Goal: Task Accomplishment & Management: Manage account settings

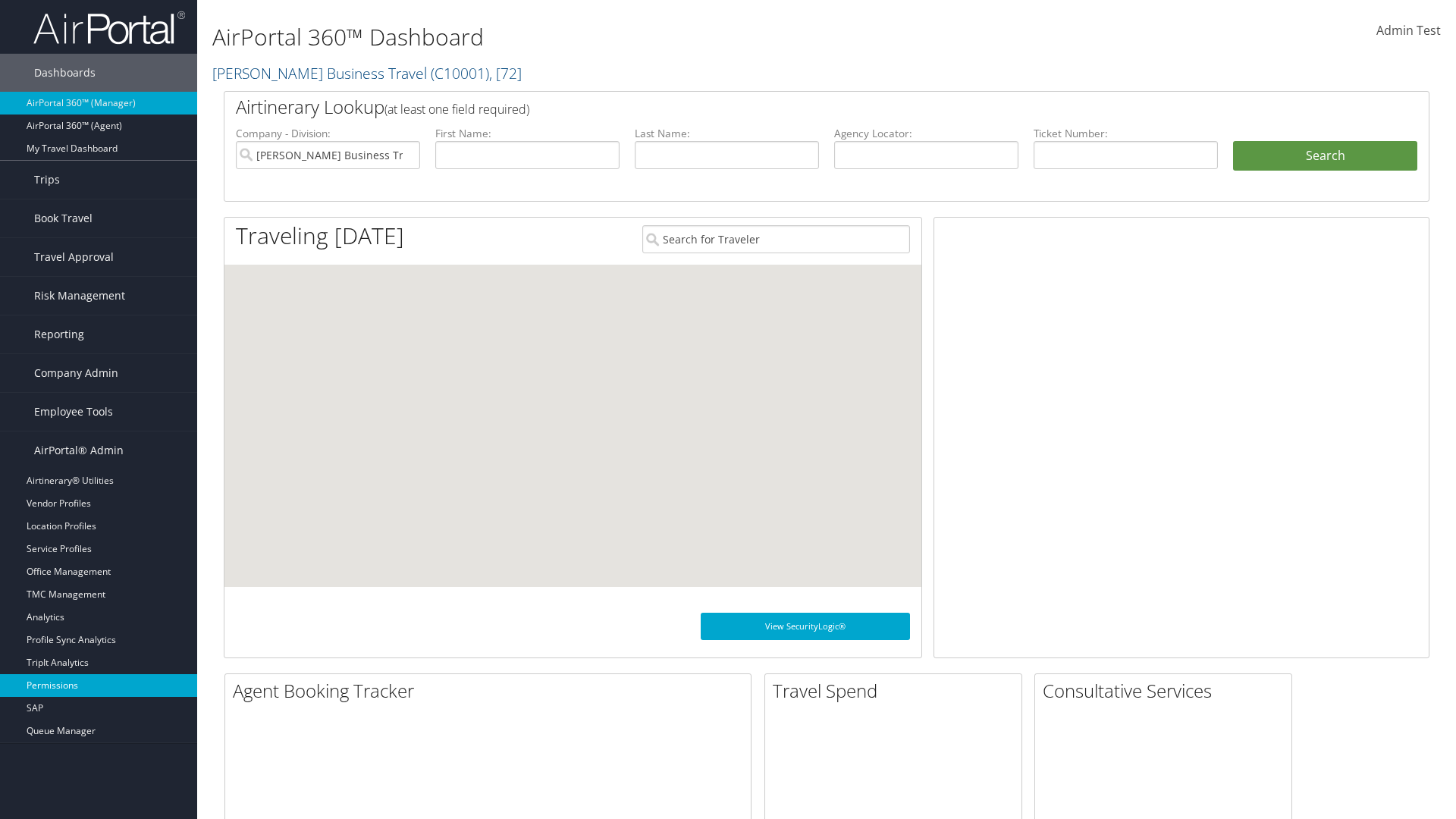
click at [99, 685] on link "Permissions" at bounding box center [99, 686] width 197 height 23
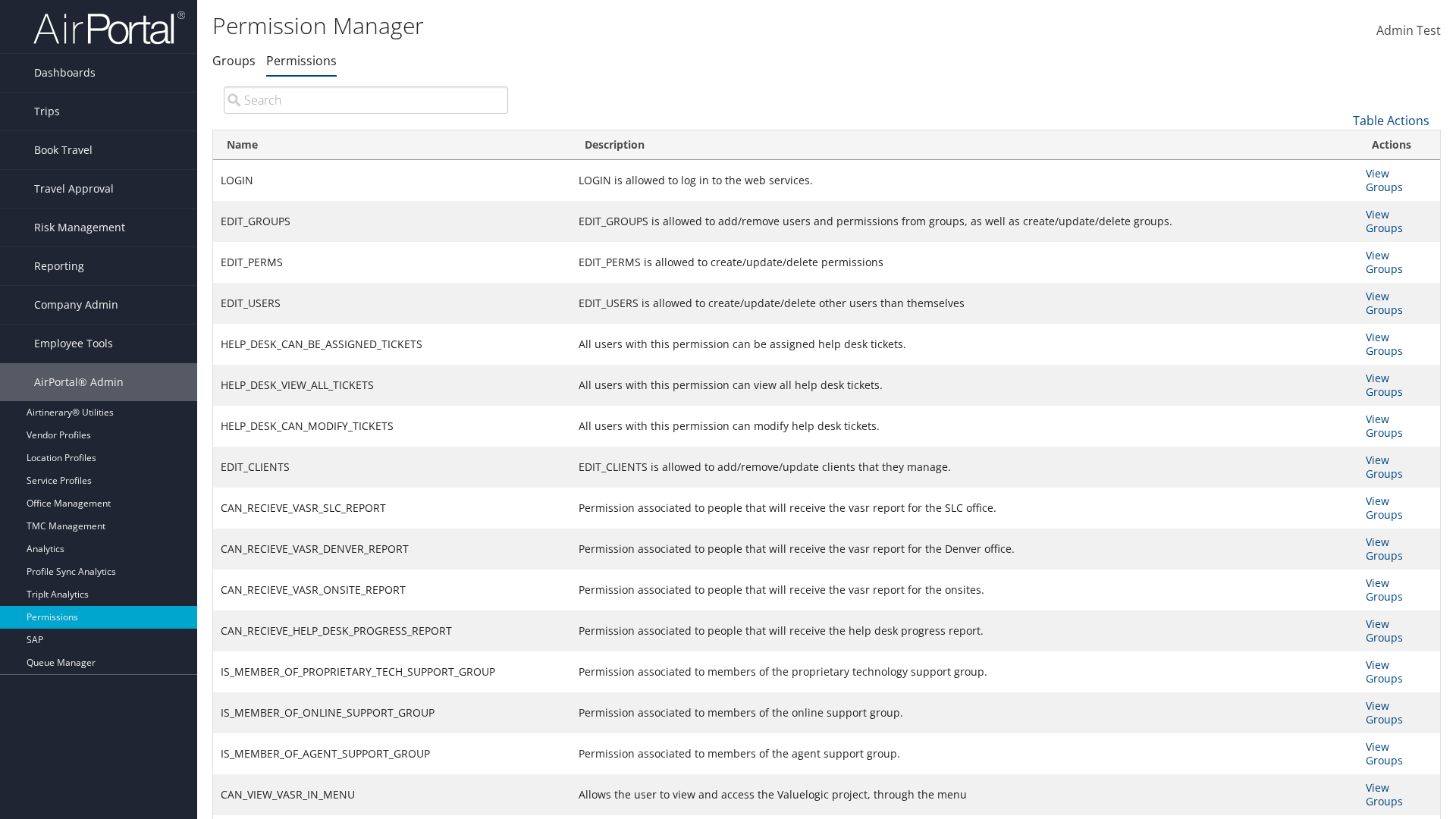
click at [366, 99] on input "search" at bounding box center [365, 99] width 284 height 27
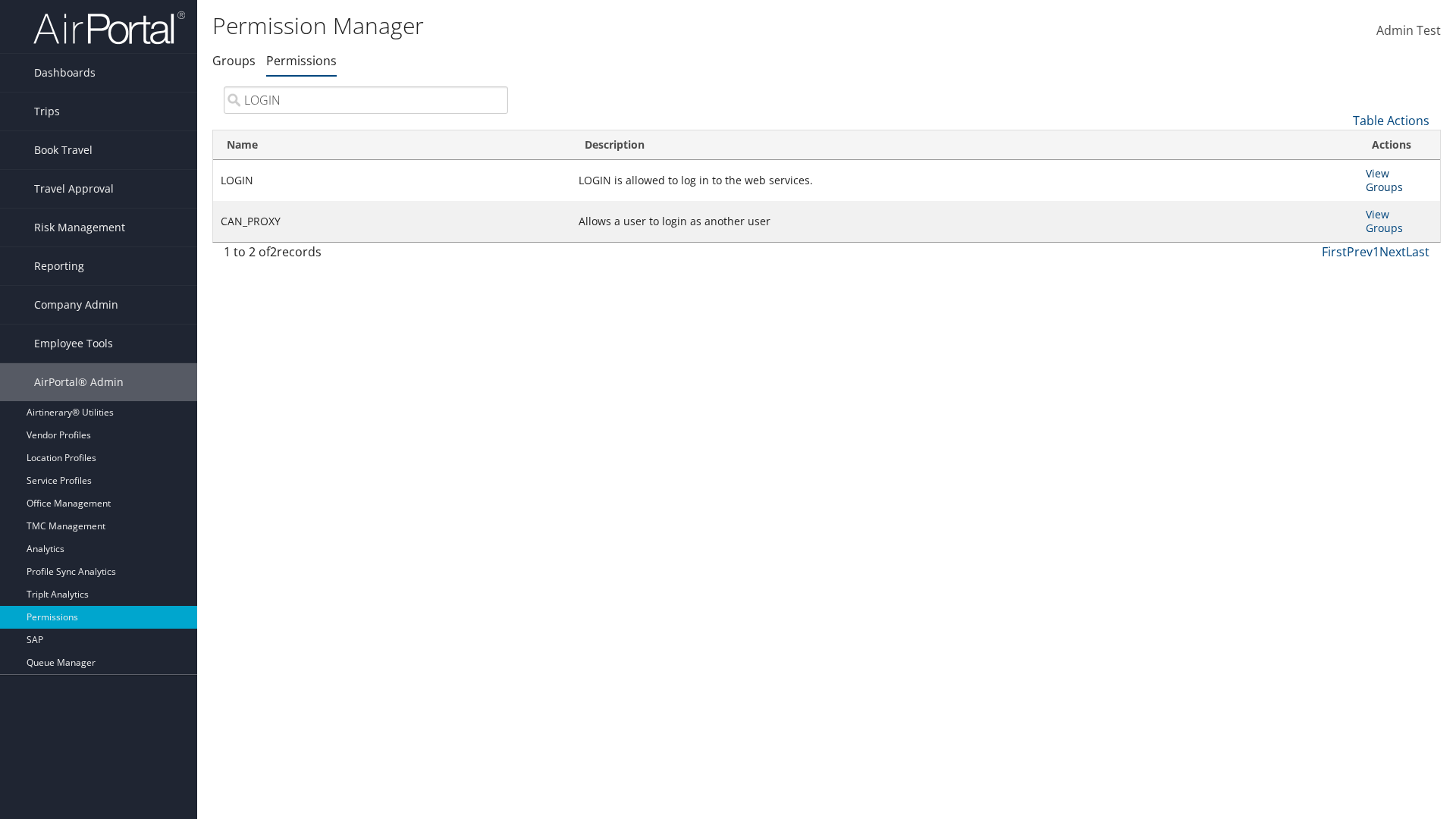
type input "LOGIN"
click at [1378, 173] on link "View Groups" at bounding box center [1385, 180] width 37 height 28
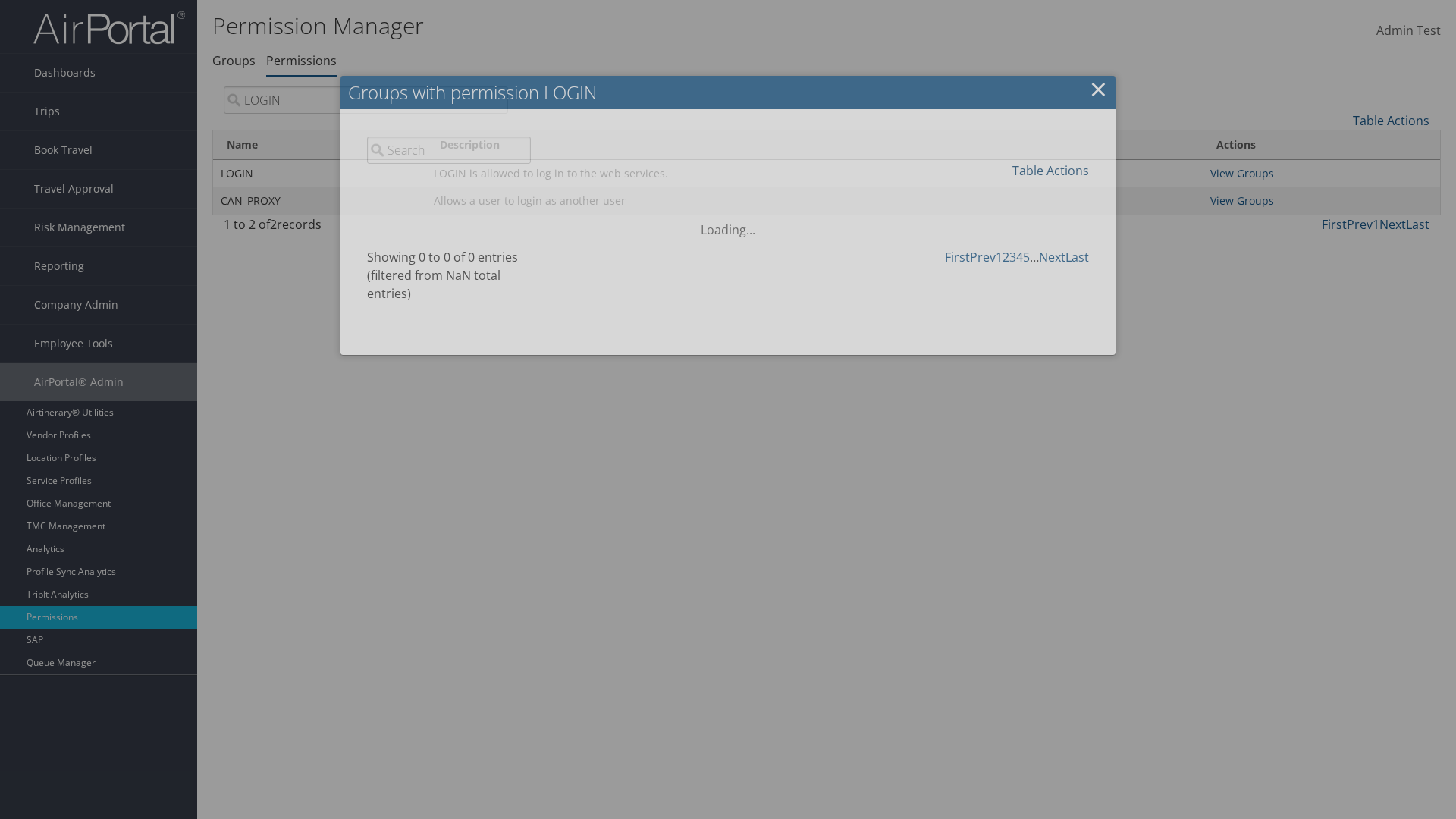
click at [1050, 170] on link "Table Actions" at bounding box center [1050, 171] width 77 height 17
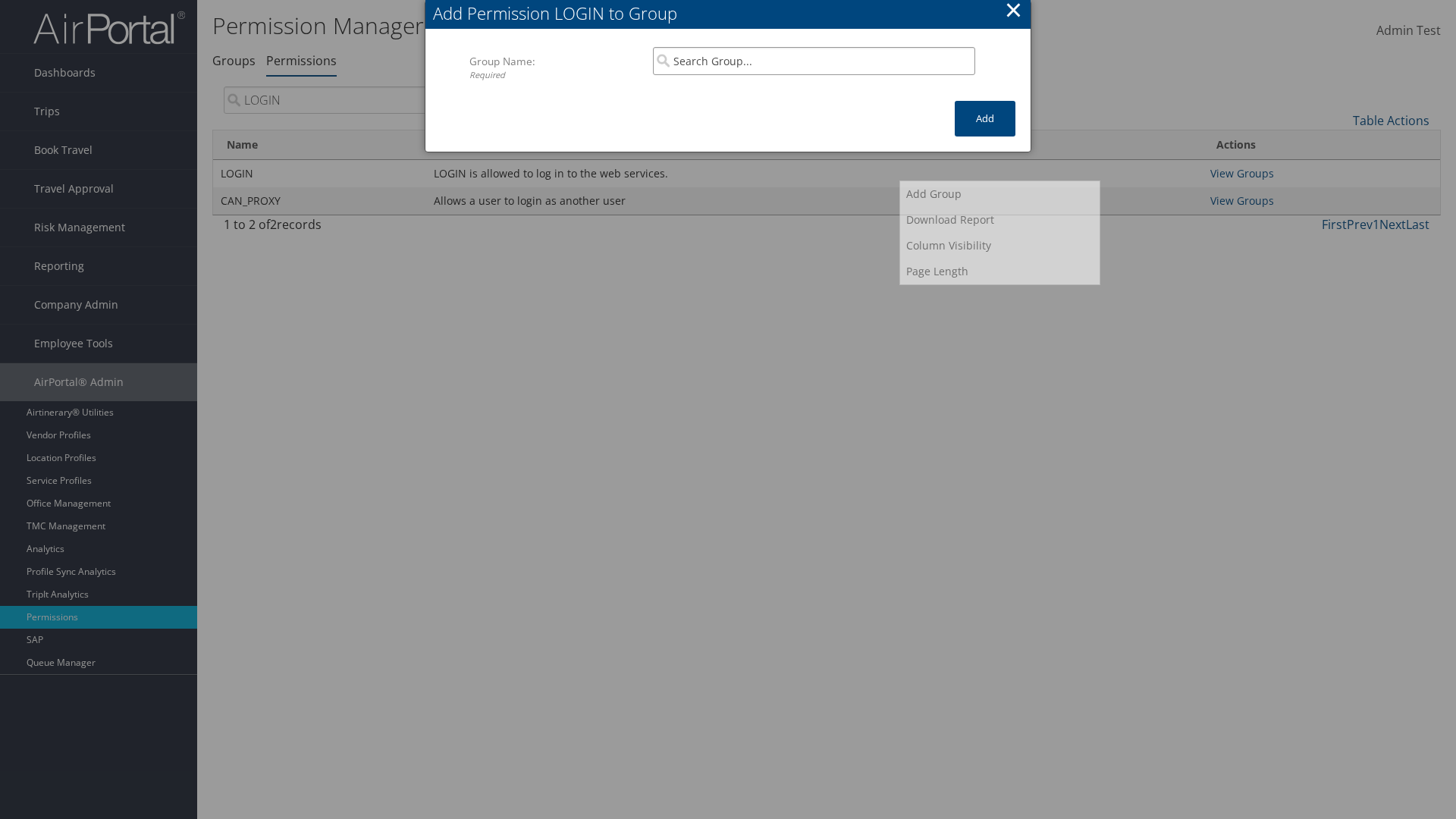
click at [814, 61] on input "search" at bounding box center [814, 61] width 322 height 28
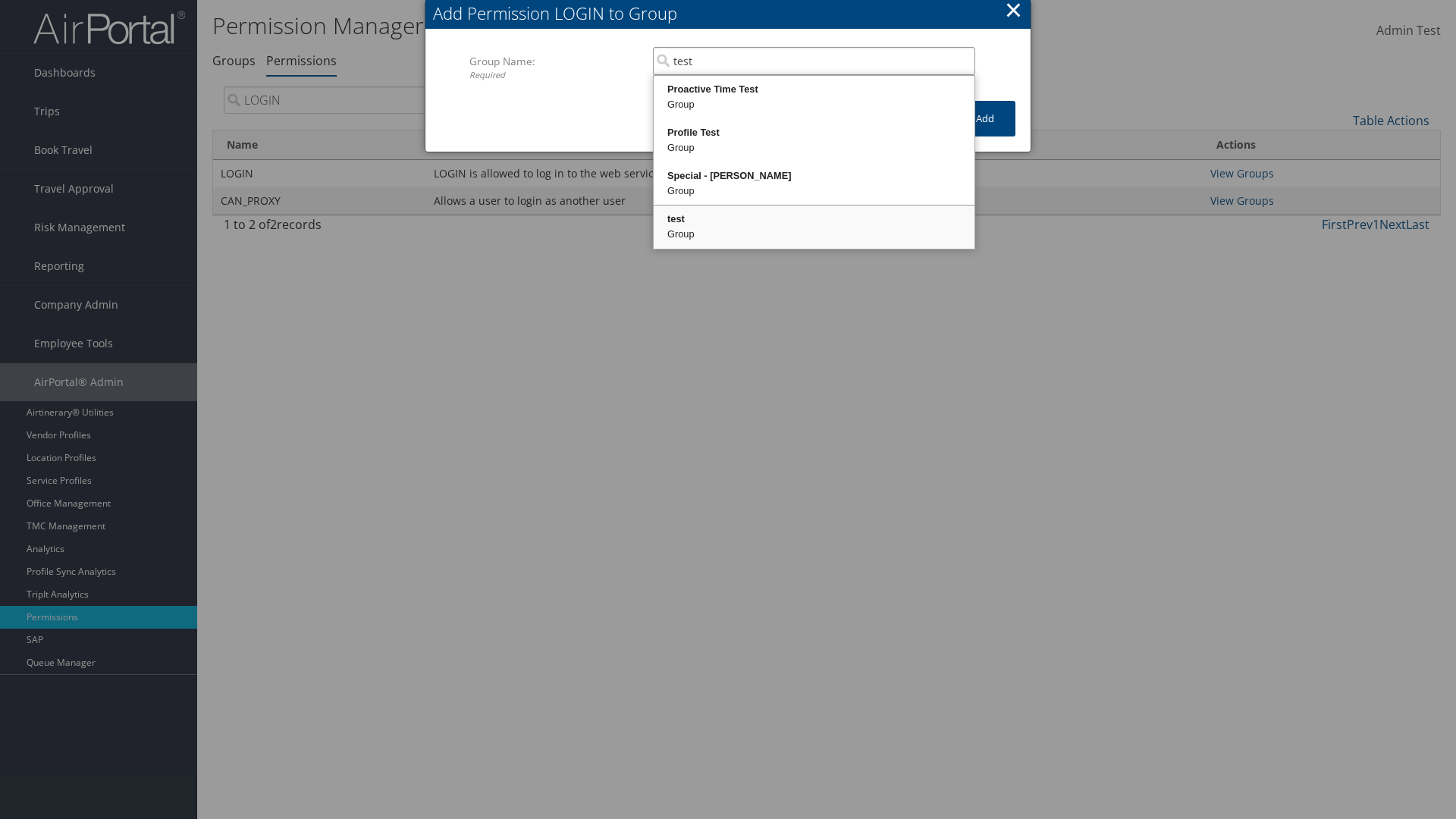
click at [814, 219] on div "test" at bounding box center [815, 219] width 317 height 15
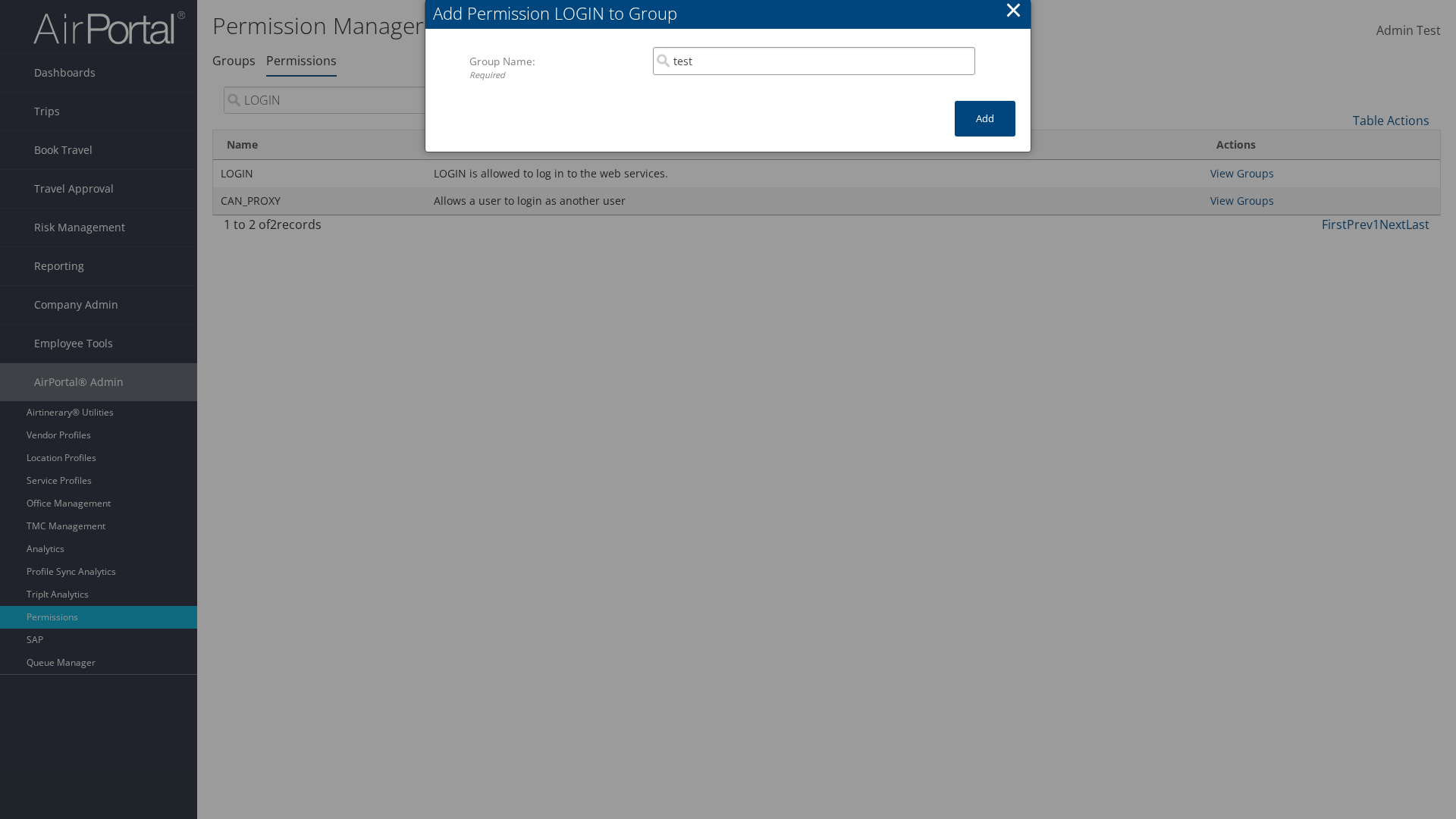
type input "test"
click at [985, 119] on button "Add" at bounding box center [985, 119] width 61 height 36
click at [1013, 12] on button "×" at bounding box center [1013, 10] width 18 height 30
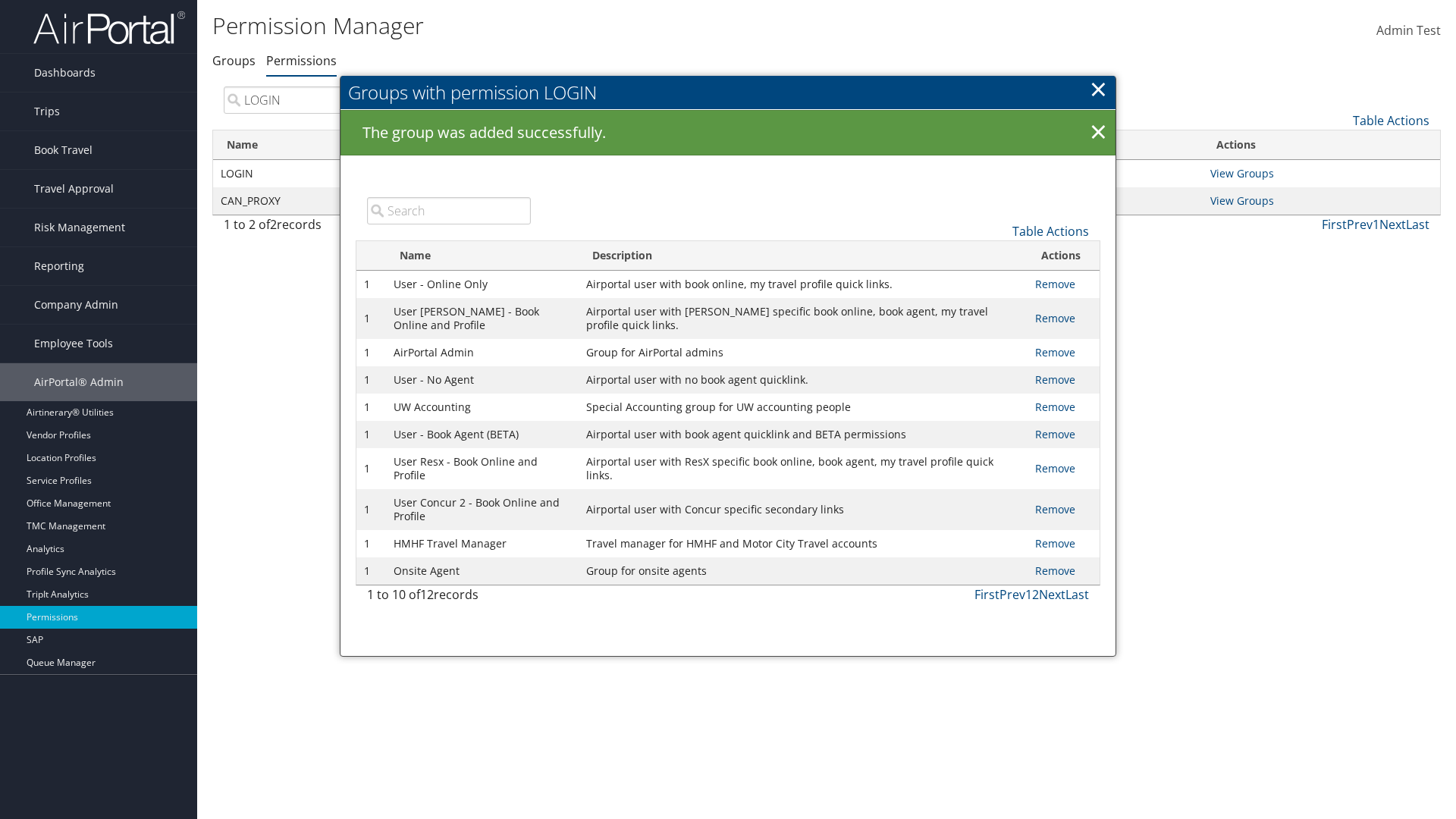
click at [449, 150] on div "Groups with permission LOGIN The group was added successfully. × Table Actions …" at bounding box center [728, 366] width 777 height 581
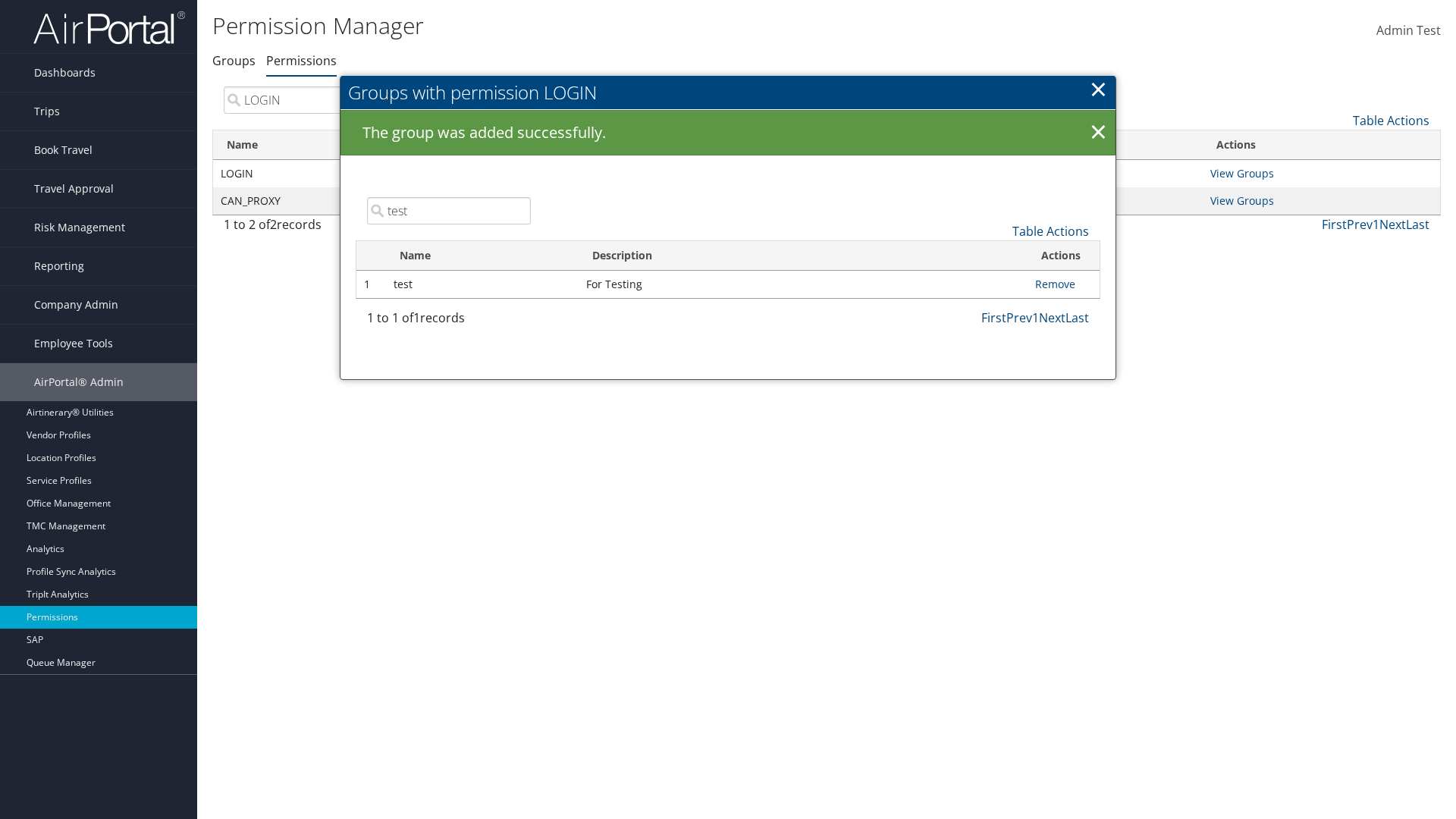
type input "test"
click at [1055, 283] on link "Remove" at bounding box center [1056, 284] width 40 height 14
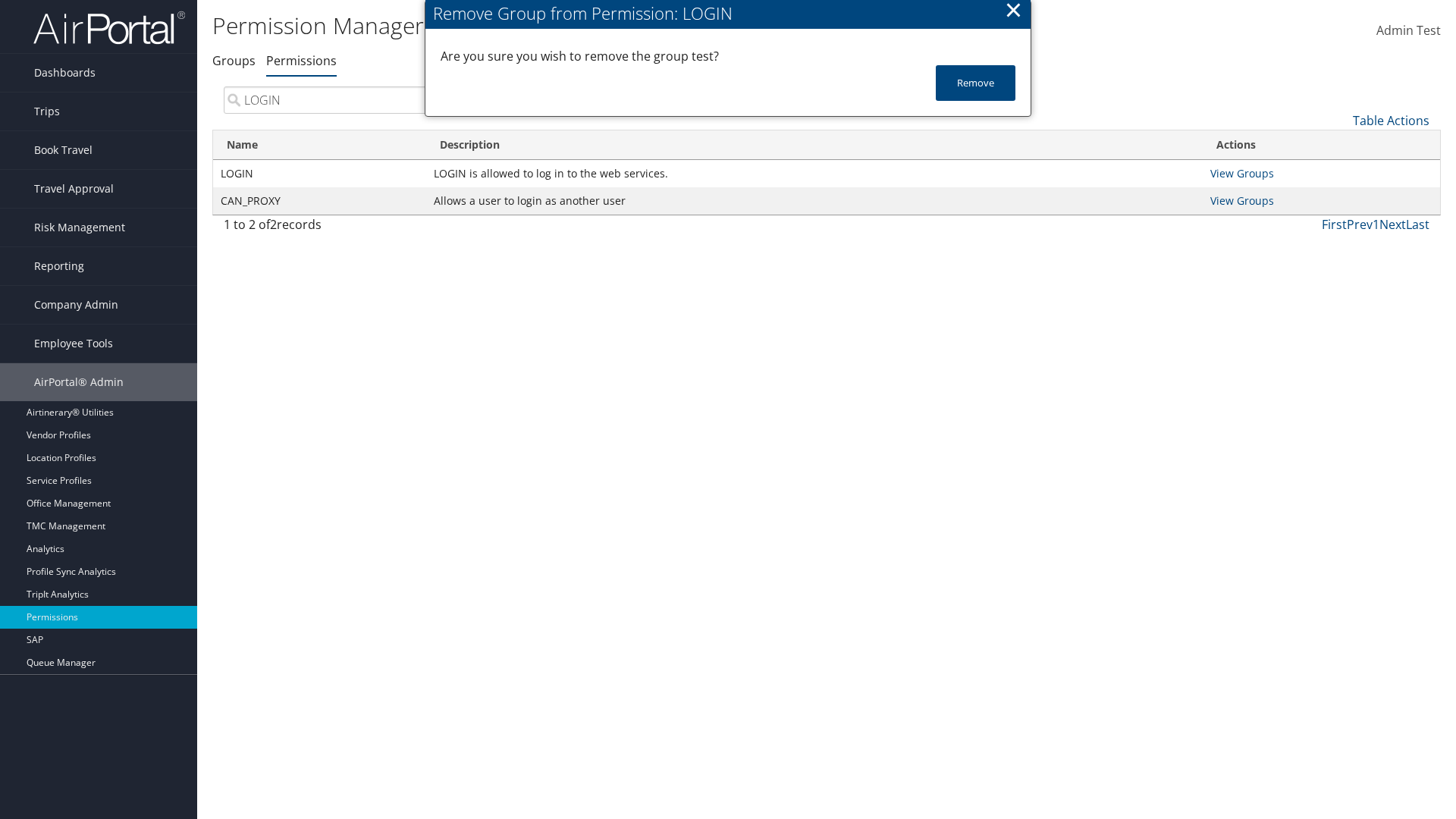
click at [976, 83] on button "Remove" at bounding box center [976, 83] width 80 height 36
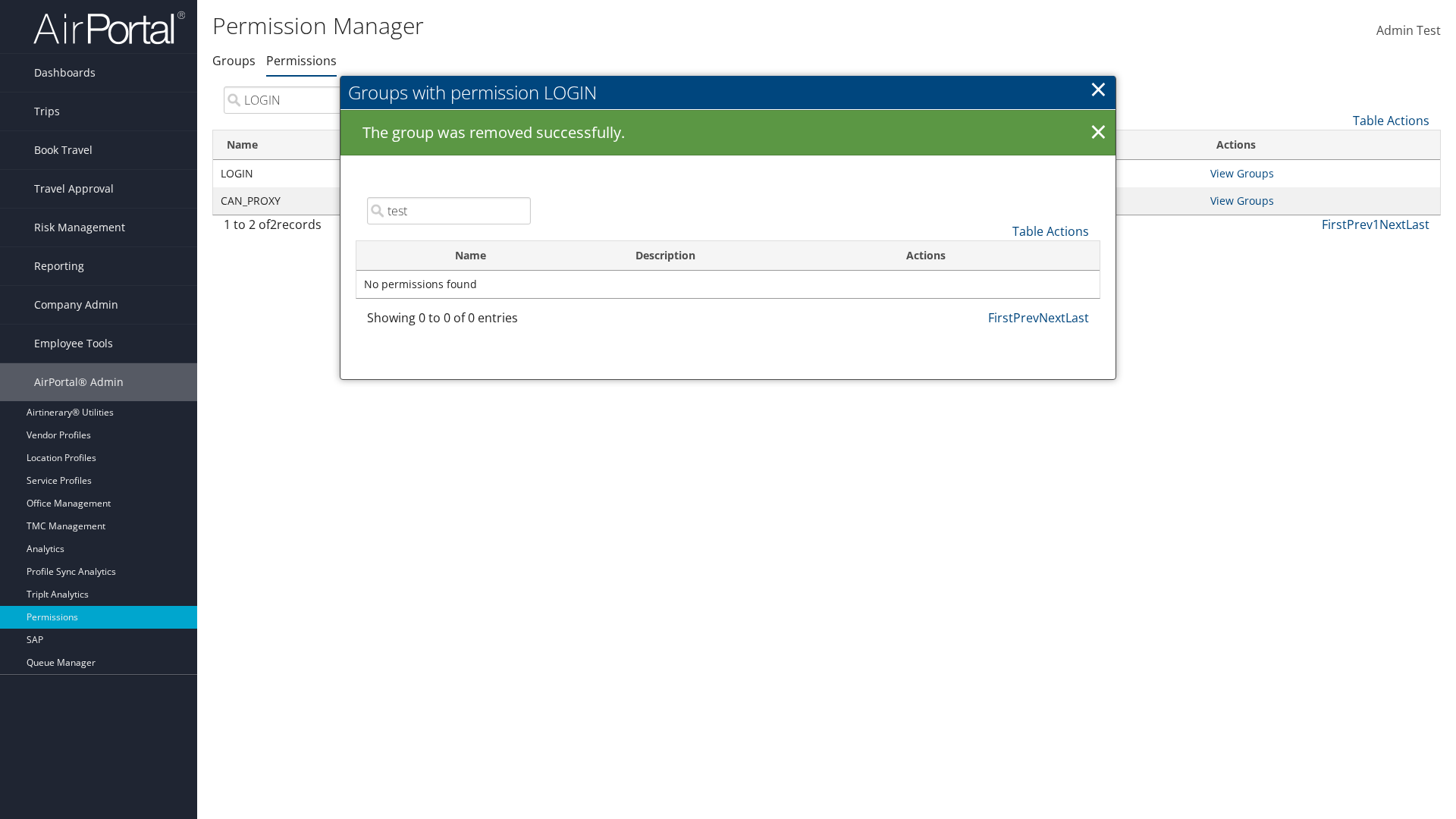
click at [1098, 89] on link "×" at bounding box center [1099, 89] width 18 height 30
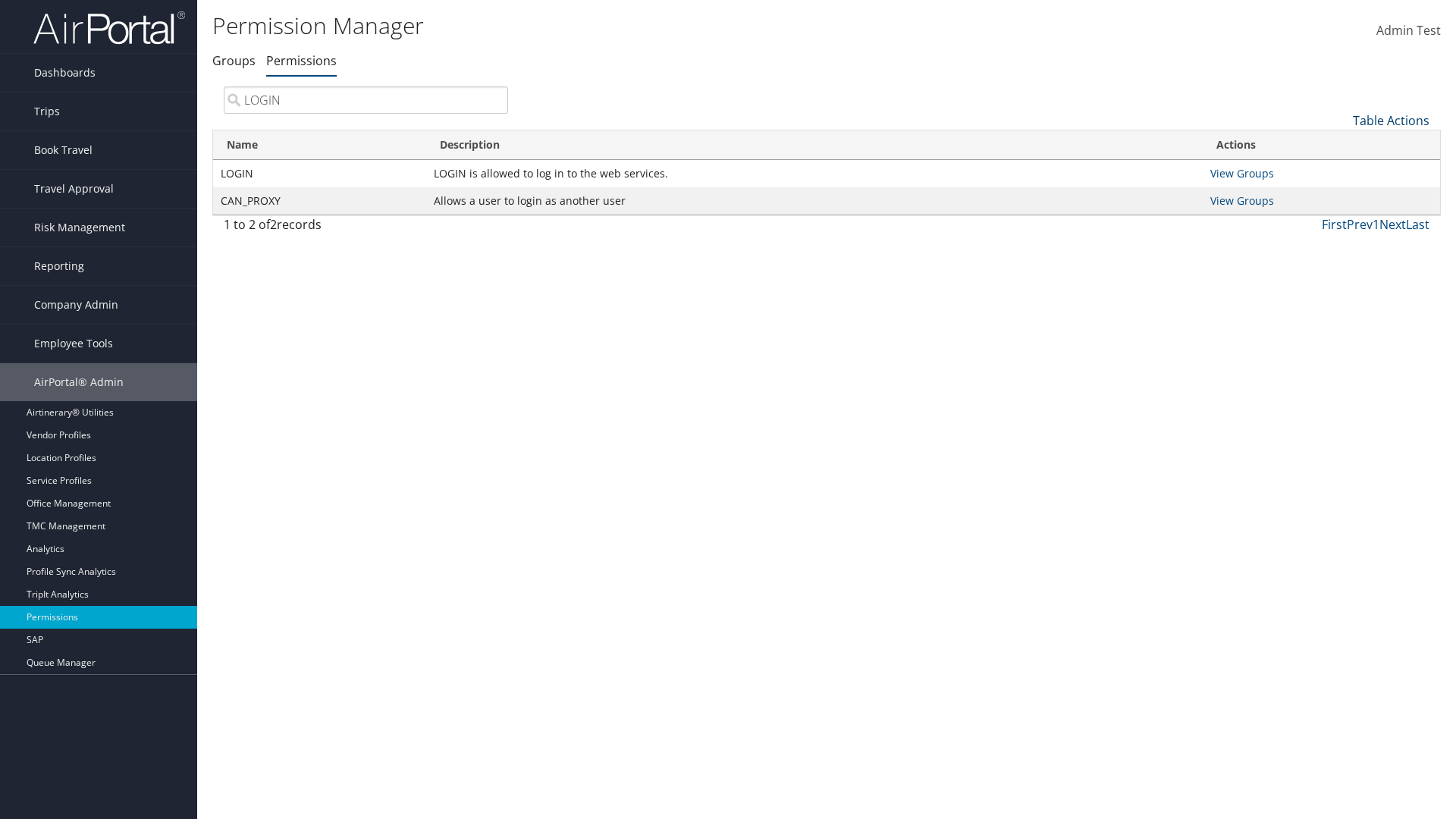
click at [1391, 120] on link "Table Actions" at bounding box center [1391, 121] width 77 height 17
click at [1341, 195] on link "Column Visibility" at bounding box center [1341, 195] width 200 height 26
click at [1341, 145] on link "Name" at bounding box center [1341, 145] width 200 height 26
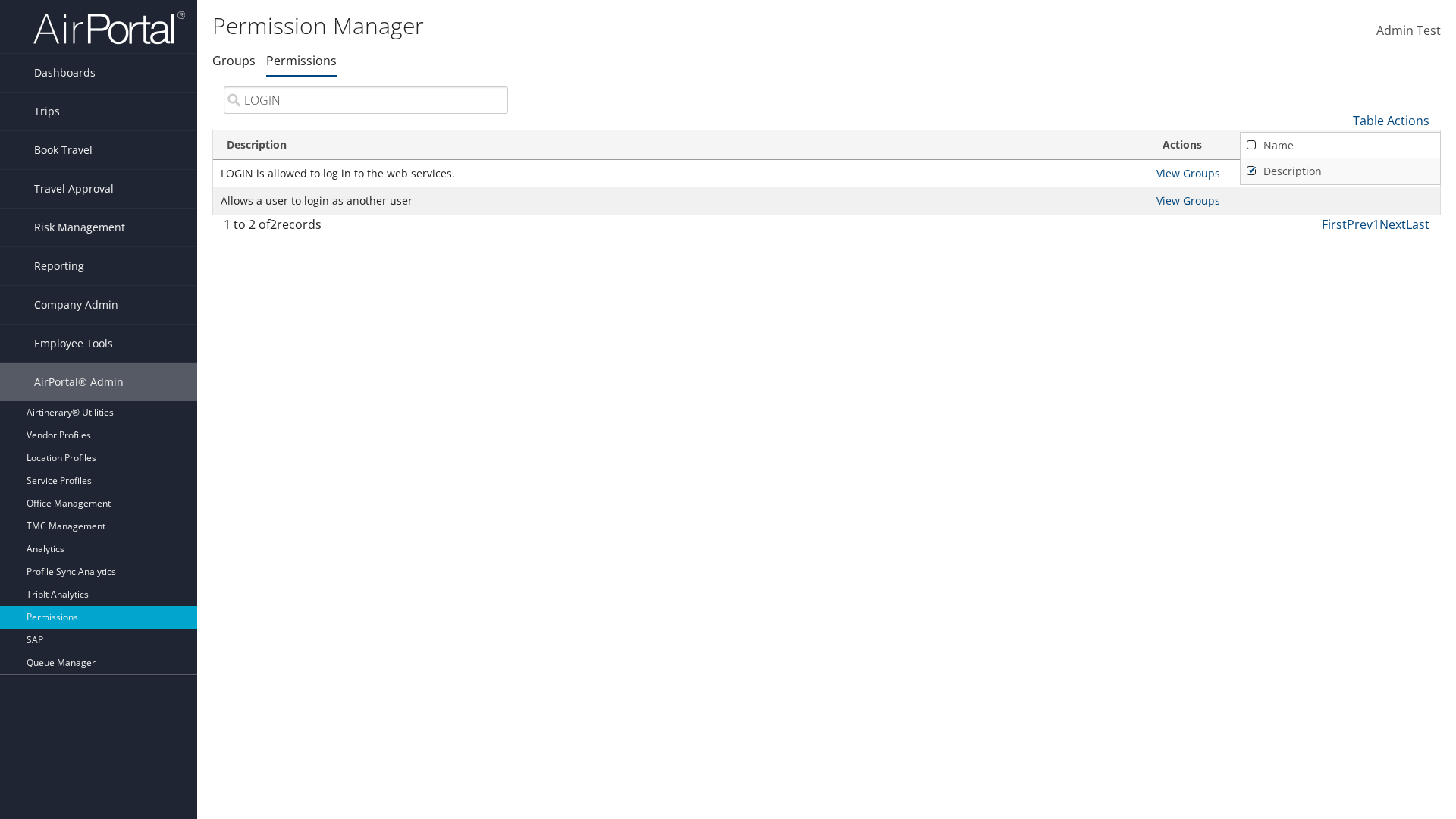
click at [1341, 171] on link "Description" at bounding box center [1341, 171] width 200 height 26
click at [1341, 145] on link "Name" at bounding box center [1341, 145] width 200 height 26
click at [1341, 171] on link "Description" at bounding box center [1341, 171] width 200 height 26
click at [728, 410] on div at bounding box center [728, 409] width 1456 height 819
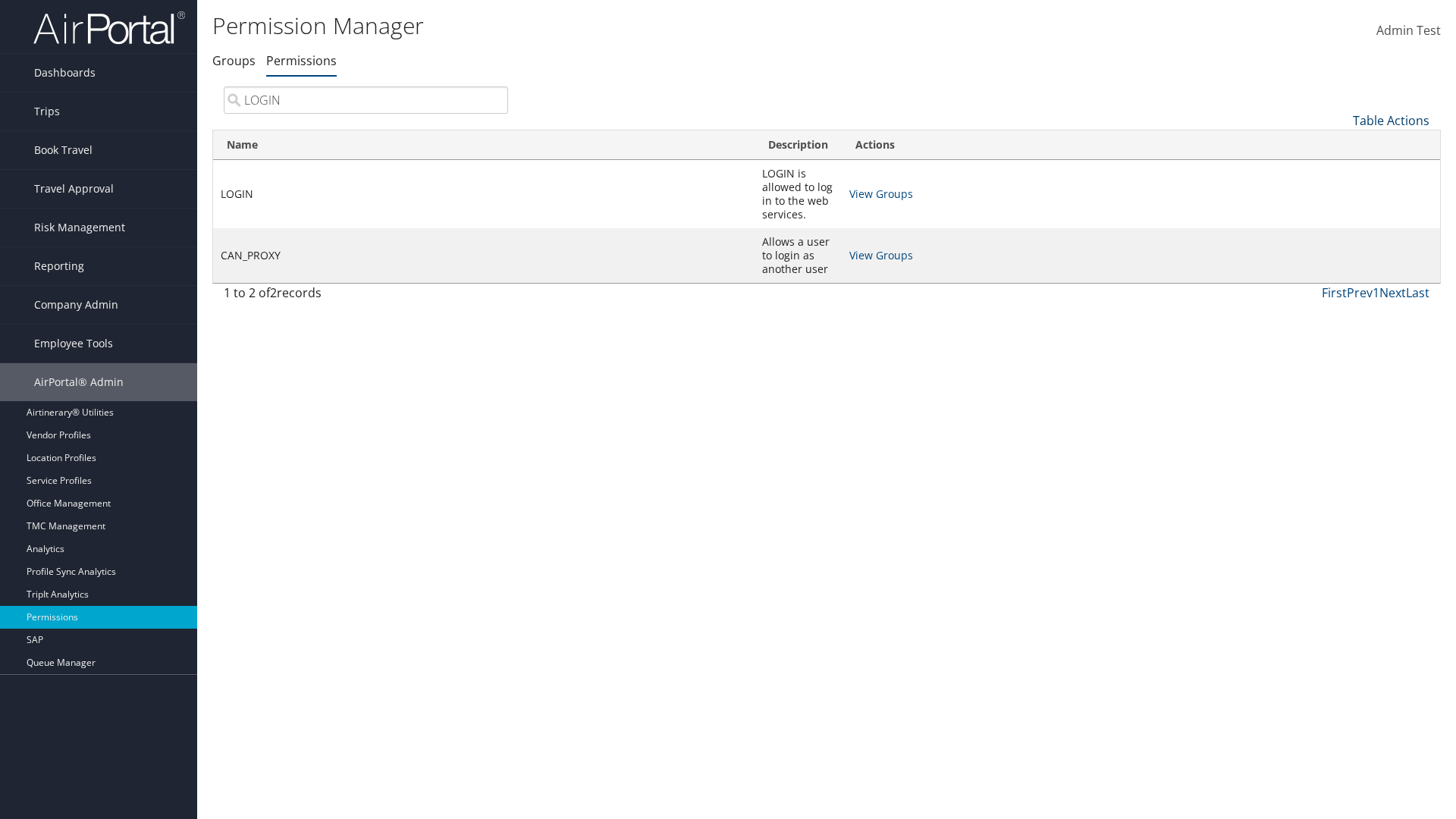
click at [1391, 120] on link "Table Actions" at bounding box center [1391, 121] width 77 height 17
click at [1341, 221] on link "Page Length" at bounding box center [1341, 221] width 200 height 26
click at [1391, 120] on link "Table Actions" at bounding box center [1391, 121] width 77 height 17
click at [1341, 221] on link "Page Length" at bounding box center [1341, 221] width 200 height 26
click at [1341, 196] on link "50" at bounding box center [1341, 197] width 200 height 26
